Goal: Task Accomplishment & Management: Use online tool/utility

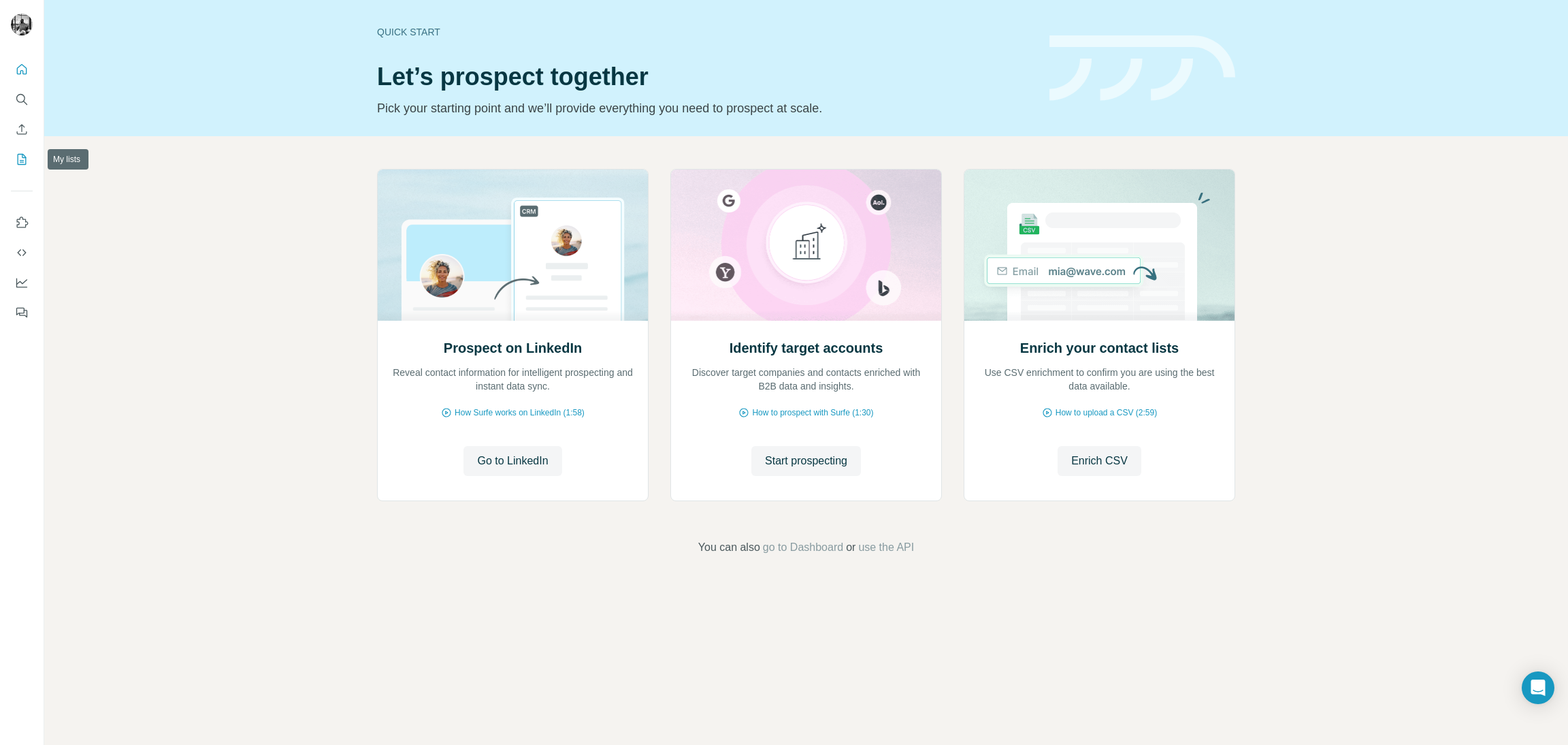
click at [18, 160] on icon "My lists" at bounding box center [22, 160] width 8 height 11
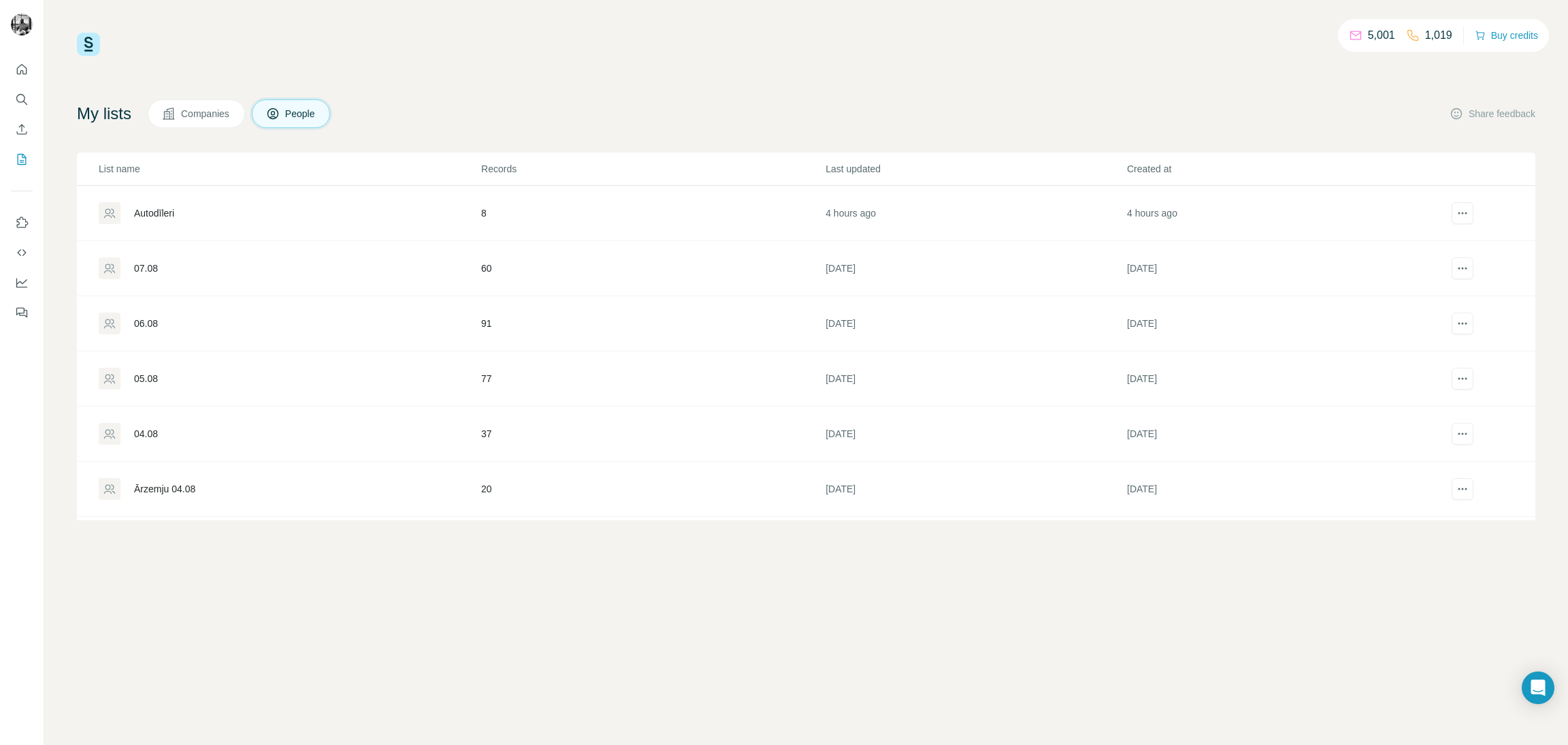
click at [186, 210] on div "Autodīleri" at bounding box center [289, 213] width 381 height 22
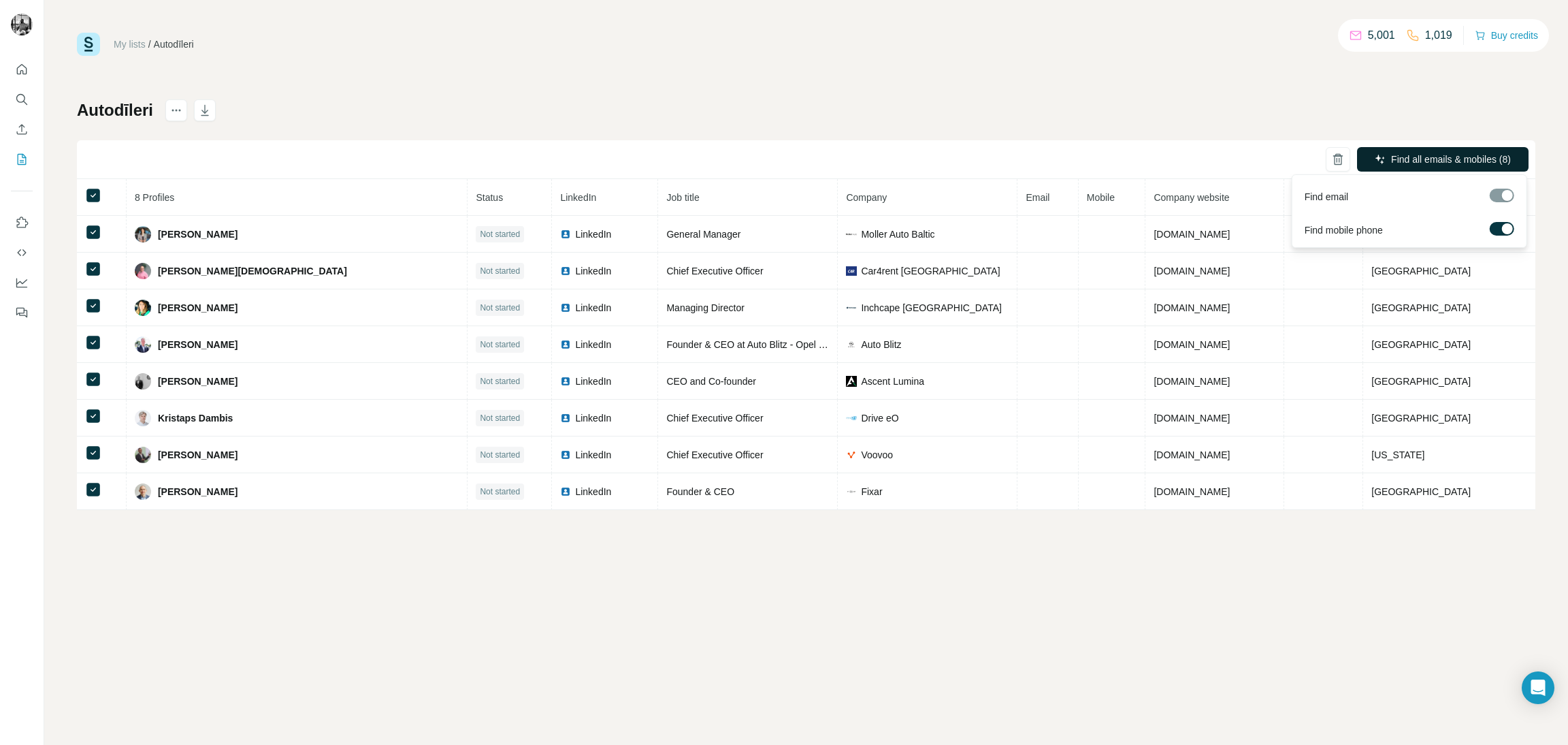
click at [1470, 159] on span "Find all emails & mobiles (8)" at bounding box center [1451, 160] width 120 height 14
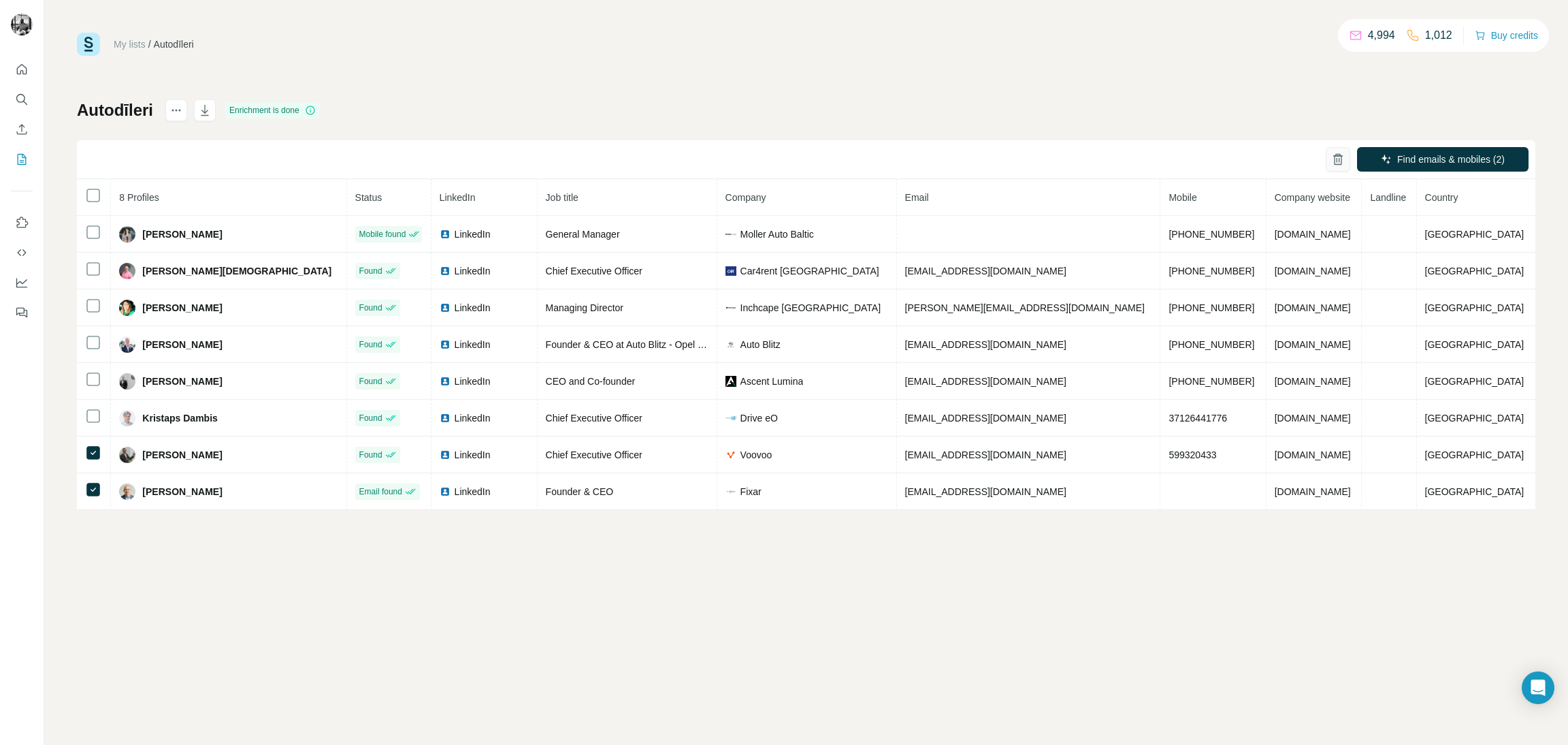
click at [1341, 155] on icon "button" at bounding box center [1337, 160] width 14 height 14
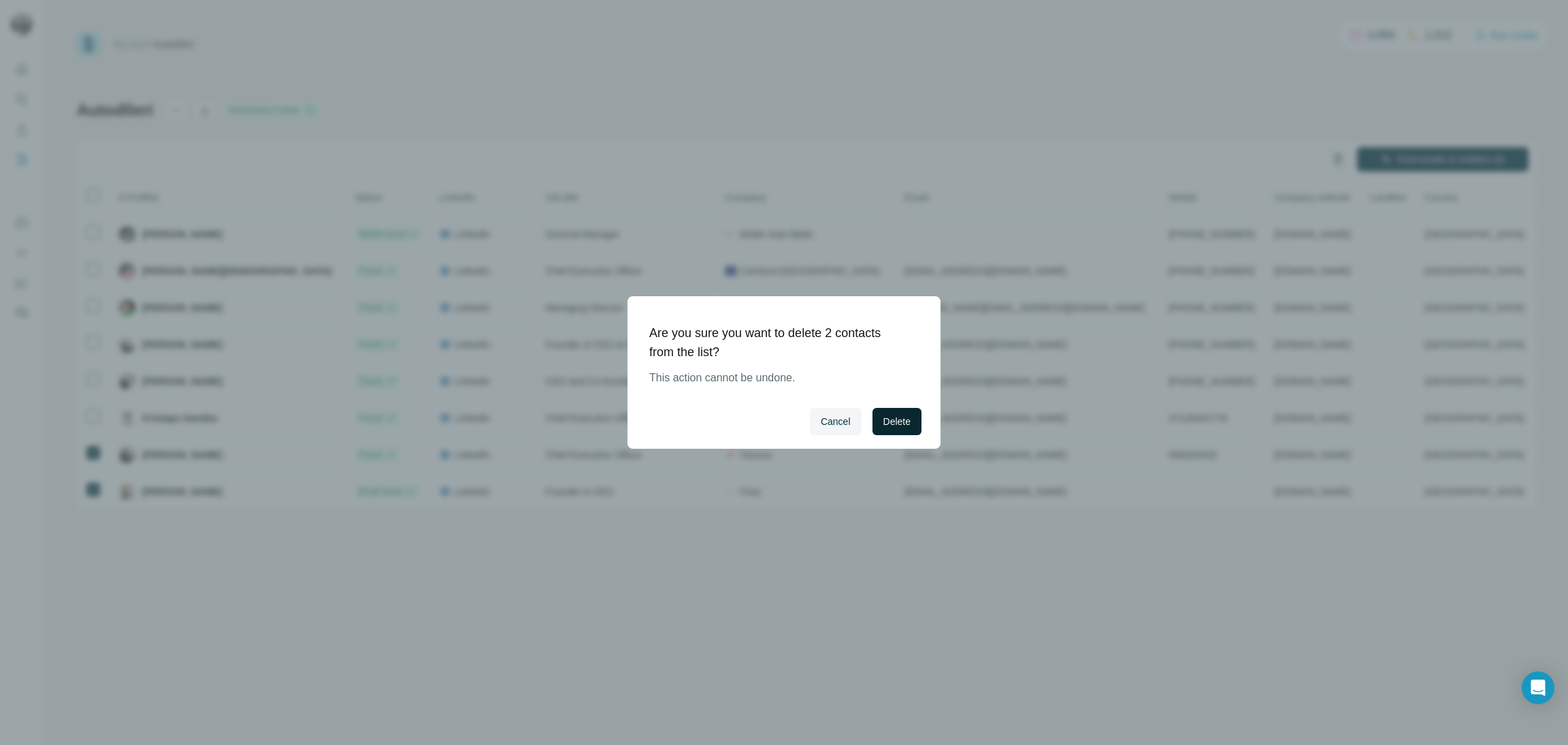
click at [897, 416] on span "Delete" at bounding box center [897, 421] width 27 height 14
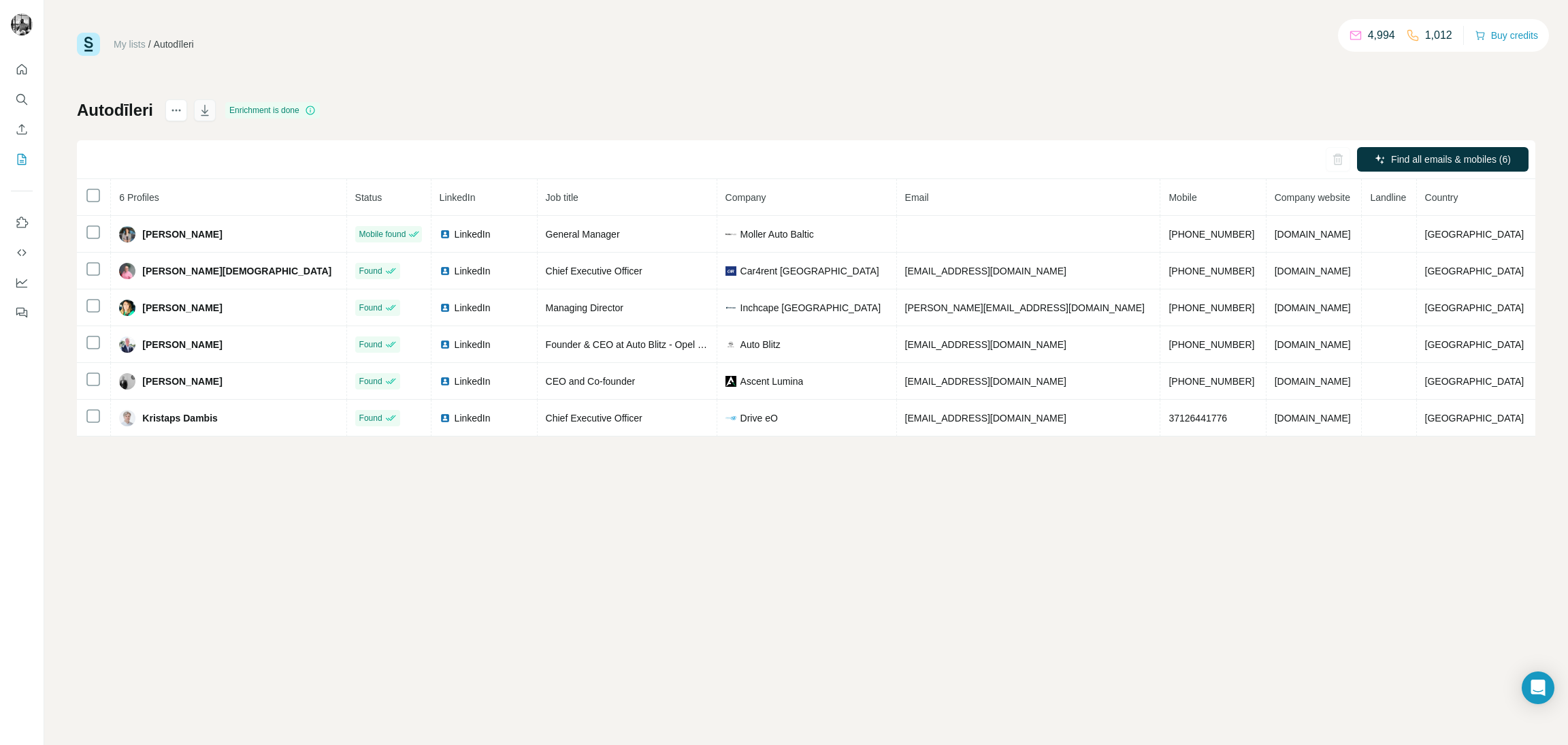
click at [207, 108] on icon "button" at bounding box center [204, 110] width 14 height 14
